Goal: Task Accomplishment & Management: Complete application form

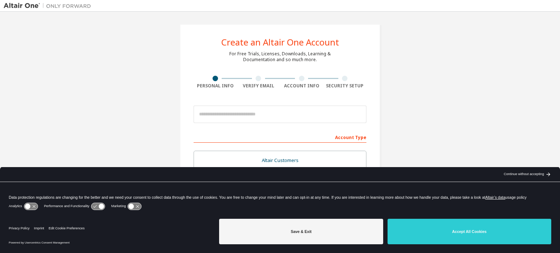
click at [427, 110] on div "Create an Altair One Account For Free Trials, Licenses, Downloads, Learning & D…" at bounding box center [280, 208] width 553 height 386
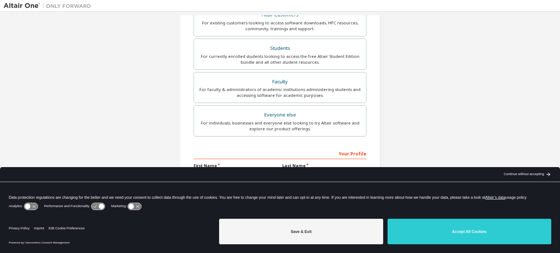
scroll to position [109, 0]
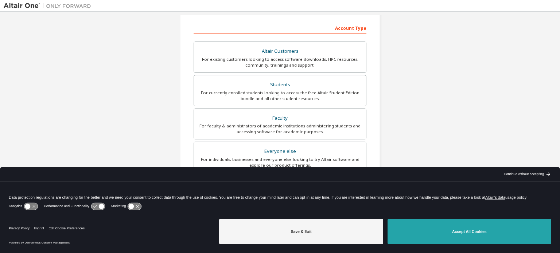
click at [486, 235] on button "Accept All Cookies" at bounding box center [470, 232] width 164 height 26
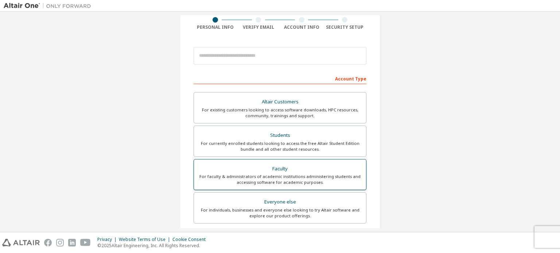
scroll to position [0, 0]
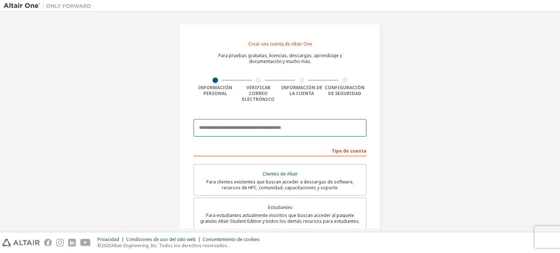
click at [211, 125] on input "email" at bounding box center [280, 127] width 173 height 17
type input "**********"
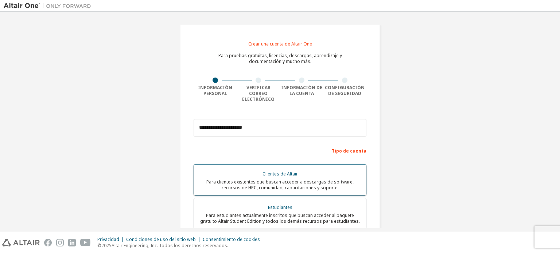
type input "**********"
click at [259, 121] on input "**********" at bounding box center [280, 127] width 173 height 17
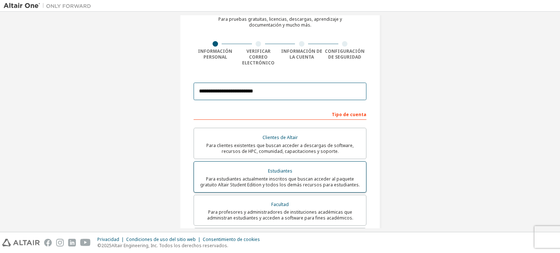
scroll to position [73, 0]
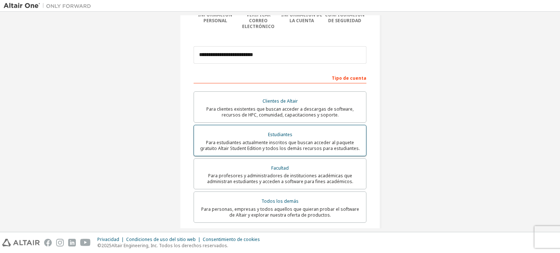
click at [321, 140] on font "Para estudiantes actualmente inscritos que buscan acceder al paquete gratuito A…" at bounding box center [280, 146] width 160 height 12
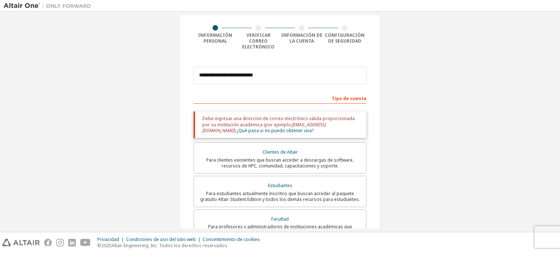
scroll to position [36, 0]
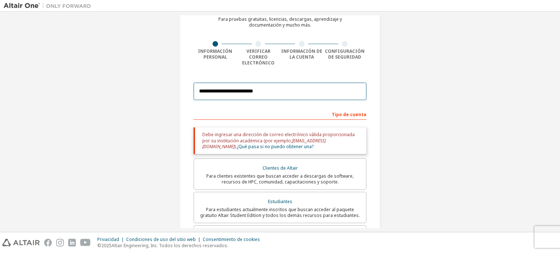
click at [283, 88] on input "**********" at bounding box center [280, 91] width 173 height 17
type input "**********"
click at [425, 97] on div "**********" at bounding box center [280, 194] width 553 height 431
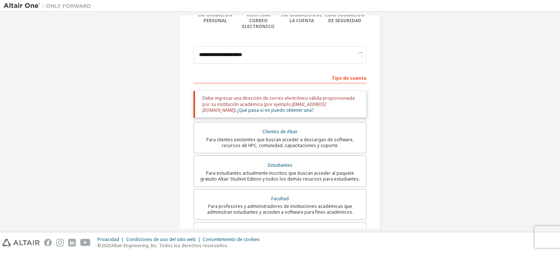
scroll to position [109, 0]
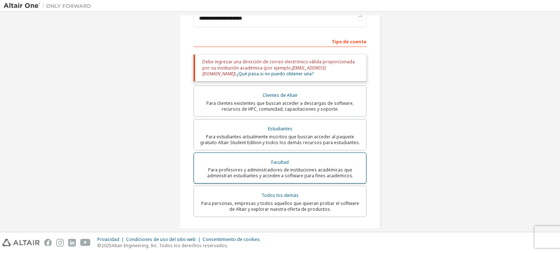
click at [323, 167] on font "Para profesores y administradores de instituciones académicas que administran e…" at bounding box center [280, 173] width 146 height 12
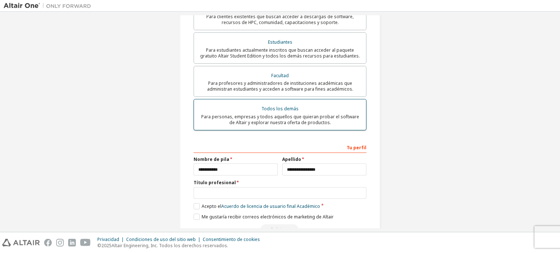
scroll to position [181, 0]
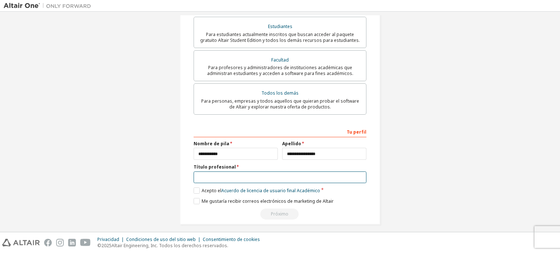
click at [225, 173] on input "text" at bounding box center [280, 178] width 173 height 12
type input "**********"
click at [198, 188] on label "Acepto el Acuerdo de licencia de usuario final Académico" at bounding box center [257, 191] width 127 height 6
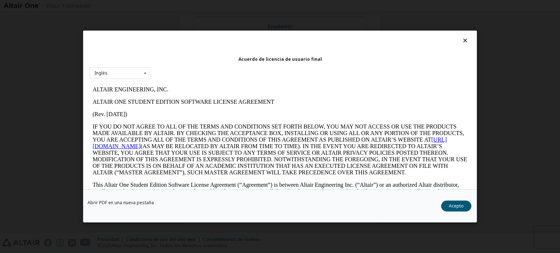
scroll to position [0, 0]
click at [466, 207] on button "Acepto" at bounding box center [456, 206] width 30 height 11
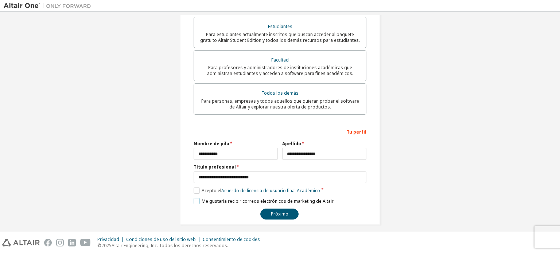
click at [217, 198] on font "Me gustaría recibir correos electrónicos de marketing de Altair" at bounding box center [268, 201] width 132 height 6
click at [274, 211] on font "Próximo" at bounding box center [279, 214] width 17 height 6
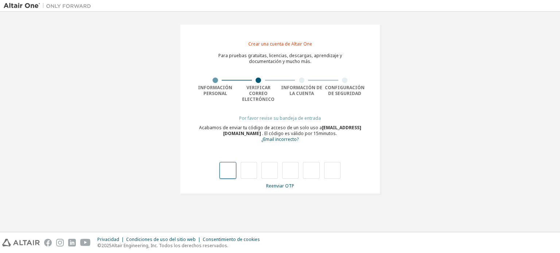
click at [231, 162] on input "text" at bounding box center [227, 170] width 16 height 17
type input "*"
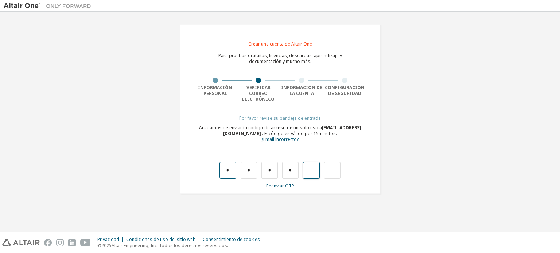
type input "*"
click at [224, 167] on input "text" at bounding box center [227, 170] width 16 height 17
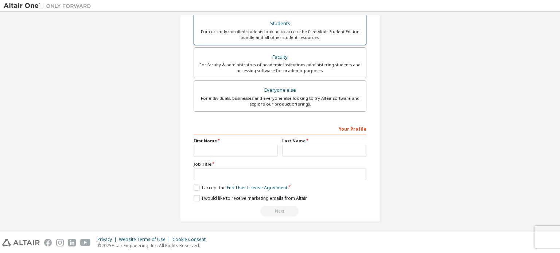
scroll to position [171, 0]
click at [219, 145] on div at bounding box center [236, 151] width 84 height 12
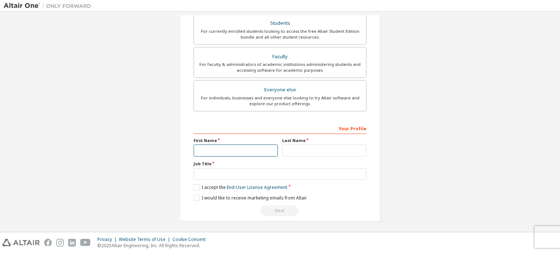
click at [218, 146] on input "text" at bounding box center [236, 151] width 84 height 12
type input "**********"
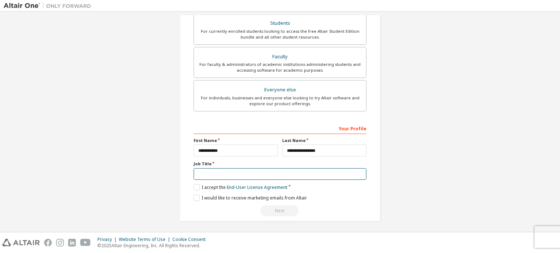
click at [200, 172] on input "text" at bounding box center [280, 174] width 173 height 12
type input "**********"
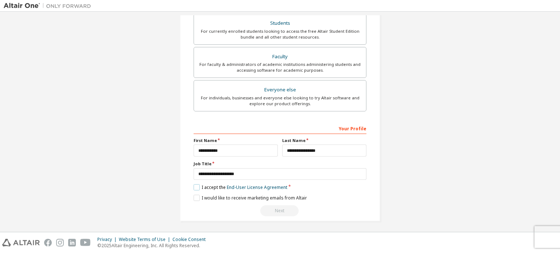
click at [195, 188] on label "I accept the End-User License Agreement" at bounding box center [241, 187] width 94 height 6
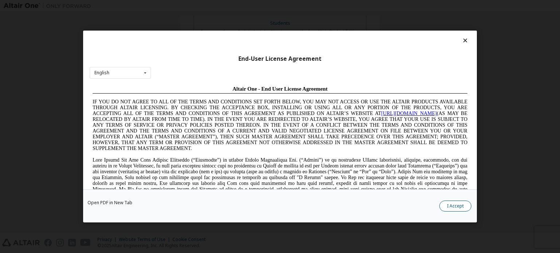
scroll to position [16, 0]
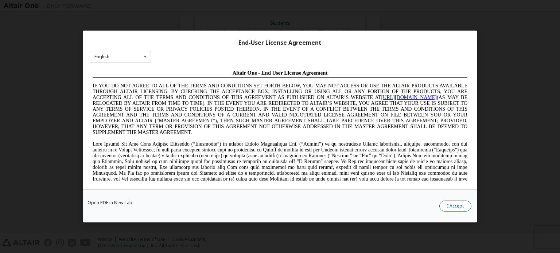
click at [448, 209] on button "I Accept" at bounding box center [455, 206] width 32 height 11
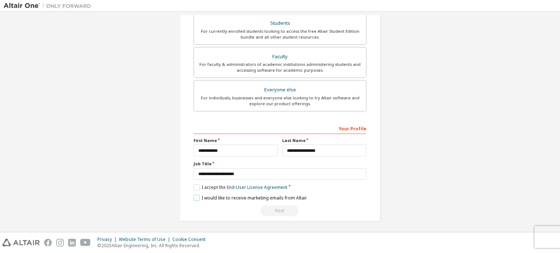
click at [212, 196] on label "I would like to receive marketing emails from Altair" at bounding box center [250, 198] width 113 height 6
click at [283, 211] on div "Next" at bounding box center [280, 211] width 173 height 11
click at [335, 188] on div "I accept the End-User License Agreement" at bounding box center [280, 187] width 173 height 6
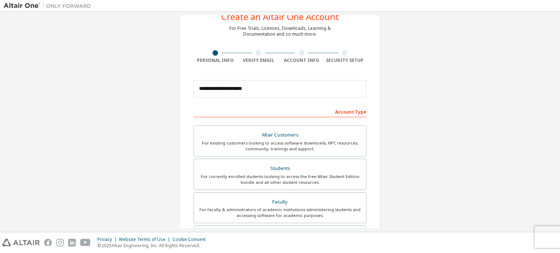
scroll to position [62, 0]
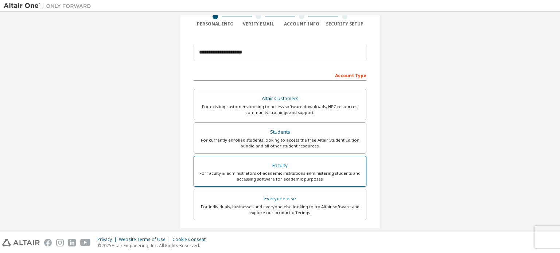
click at [294, 171] on div "For faculty & administrators of academic institutions administering students an…" at bounding box center [279, 177] width 163 height 12
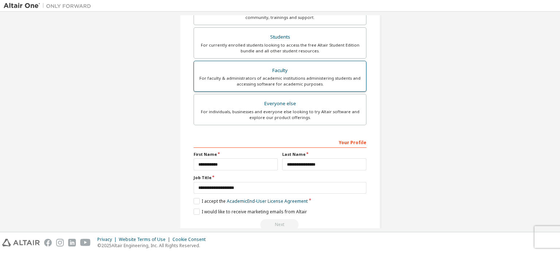
scroll to position [171, 0]
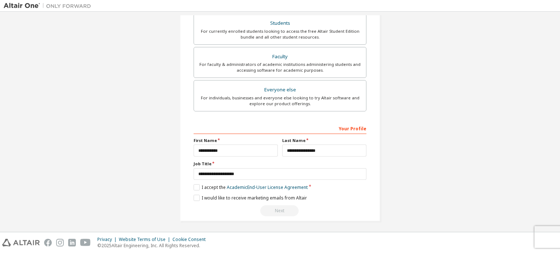
click at [278, 210] on div "Next" at bounding box center [280, 211] width 173 height 11
click at [195, 189] on label "I accept the Academic End-User License Agreement" at bounding box center [251, 187] width 114 height 6
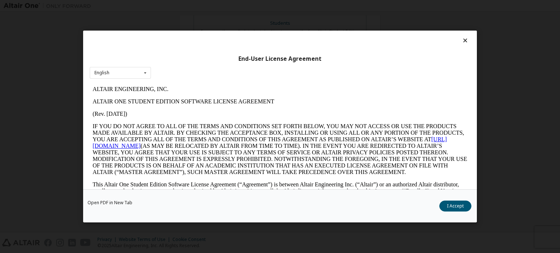
scroll to position [0, 0]
drag, startPoint x: 472, startPoint y: 159, endPoint x: 474, endPoint y: 186, distance: 27.0
click at [474, 186] on div "End-User License Agreement English English" at bounding box center [280, 110] width 394 height 159
click at [459, 206] on button "I Accept" at bounding box center [455, 206] width 32 height 11
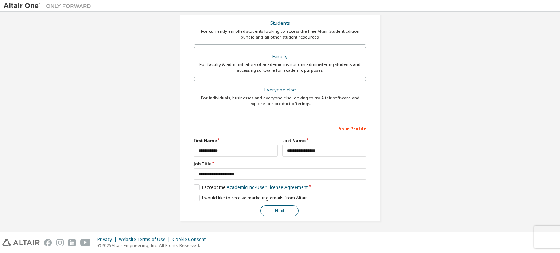
click at [280, 210] on button "Next" at bounding box center [279, 211] width 38 height 11
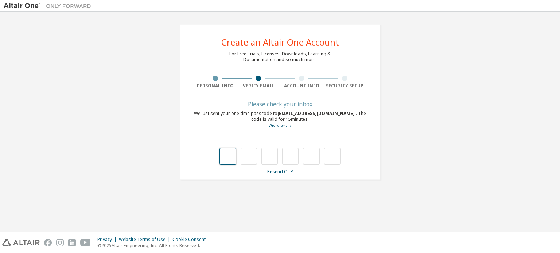
click at [226, 156] on input "text" at bounding box center [227, 156] width 16 height 17
type input "*"
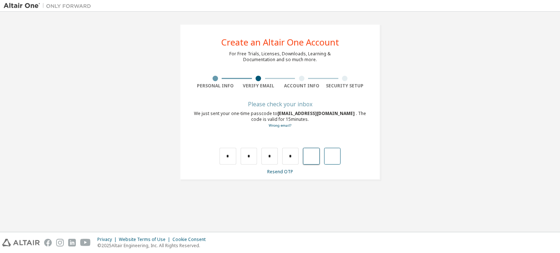
type input "*"
click at [284, 175] on link "Resend OTP" at bounding box center [280, 172] width 26 height 6
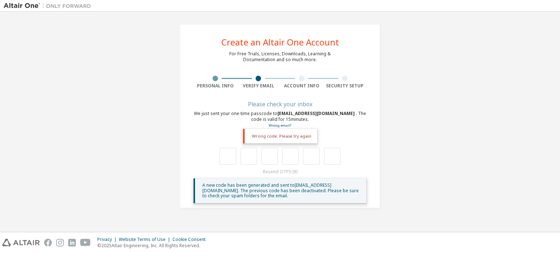
click at [367, 135] on div "**********" at bounding box center [280, 116] width 201 height 184
click at [300, 134] on div "Wrong code. Please try again" at bounding box center [280, 136] width 74 height 15
click at [225, 159] on input "text" at bounding box center [227, 156] width 16 height 17
type input "*"
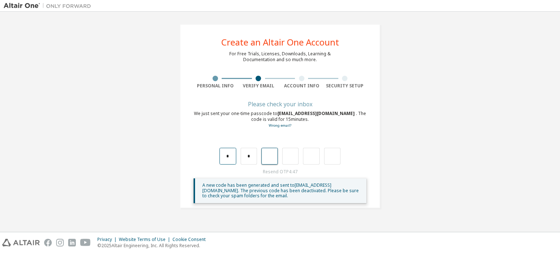
type input "*"
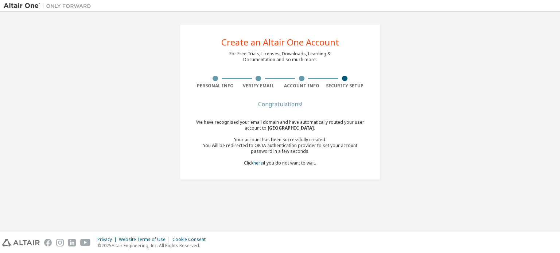
click at [324, 105] on div "Congratulations!" at bounding box center [280, 104] width 173 height 4
click at [215, 113] on div "Congratulations! We have recognised your email domain and have automatically ro…" at bounding box center [280, 138] width 173 height 73
drag, startPoint x: 210, startPoint y: 125, endPoint x: 329, endPoint y: 165, distance: 125.3
click at [329, 165] on div "We have recognised your email domain and have automatically routed your user ac…" at bounding box center [280, 143] width 173 height 47
copy div "We have recognised your email domain and have automatically routed your user ac…"
